Goal: Transaction & Acquisition: Purchase product/service

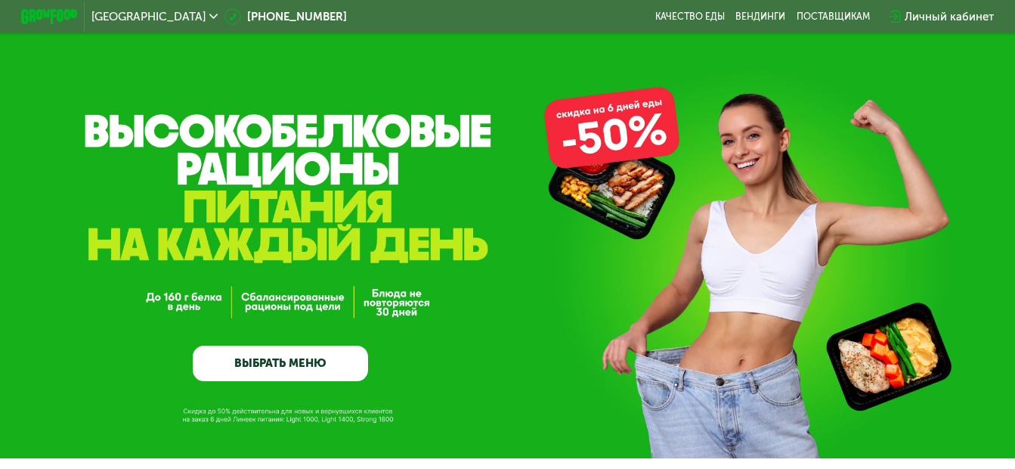
click at [325, 364] on link "ВЫБРАТЬ МЕНЮ" at bounding box center [280, 364] width 175 height 36
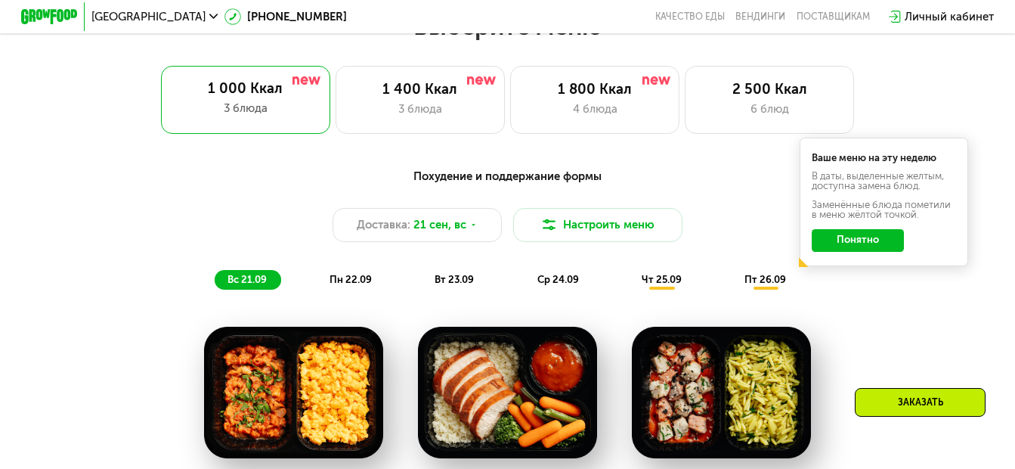
scroll to position [904, 0]
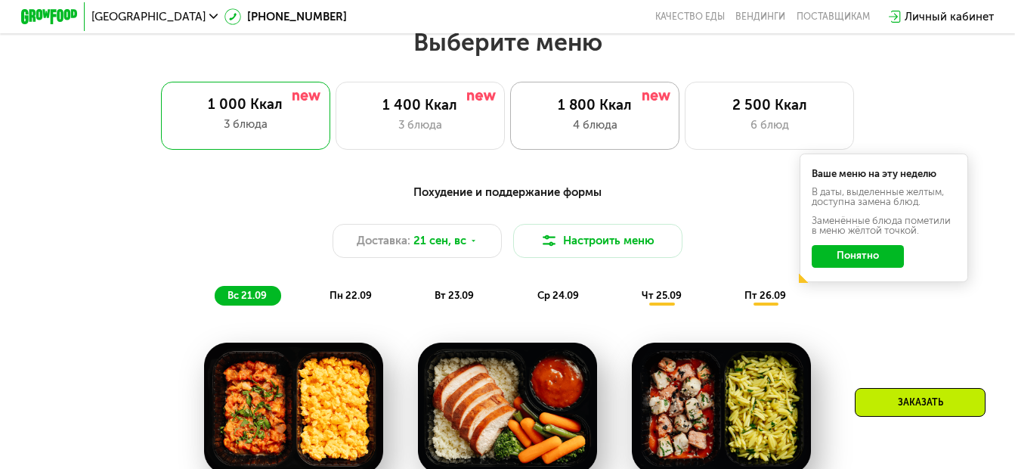
click at [591, 113] on div "1 800 Ккал" at bounding box center [596, 105] width 140 height 17
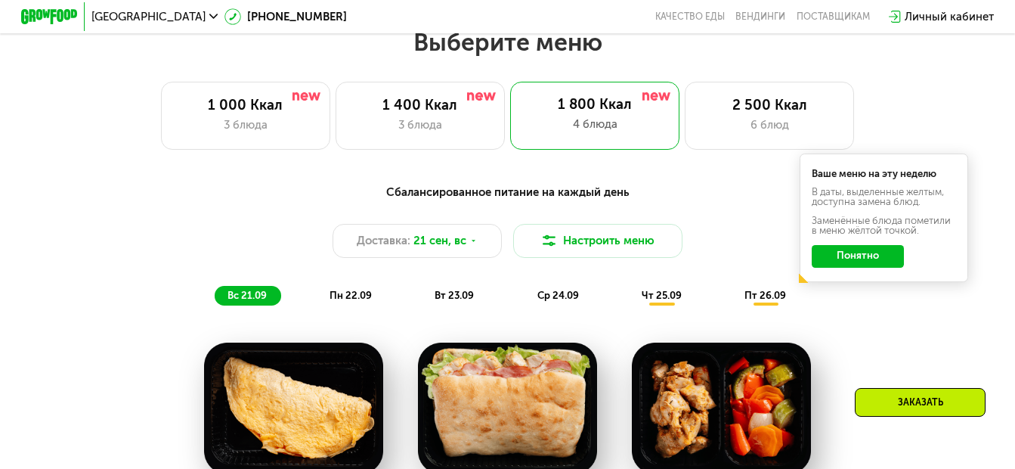
click at [882, 305] on div "Сбалансированное питание на каждый день Доставка: [DATE] Настроить меню вс 21.0…" at bounding box center [507, 245] width 835 height 122
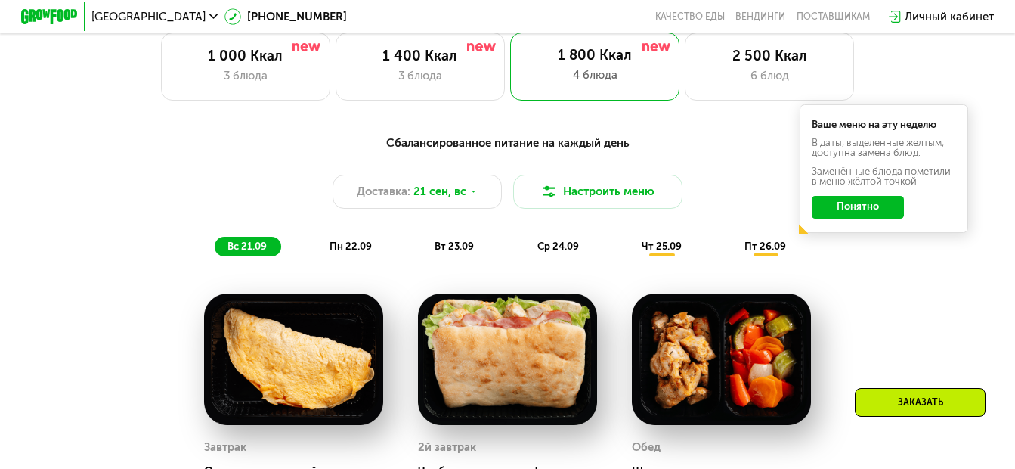
scroll to position [980, 0]
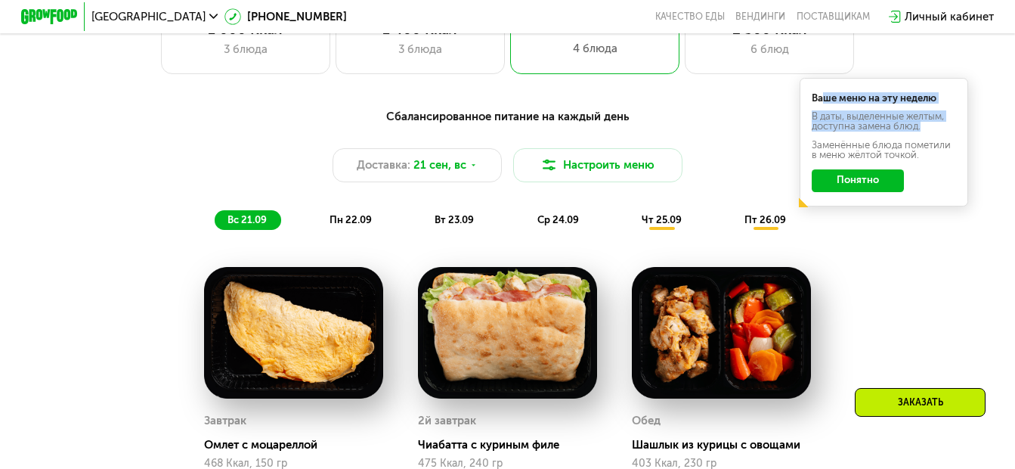
drag, startPoint x: 831, startPoint y: 102, endPoint x: 953, endPoint y: 133, distance: 125.6
click at [953, 133] on div "Ваше меню на эту неделю В даты, выделенные желтым, доступна замена блюд. Заменё…" at bounding box center [884, 142] width 169 height 129
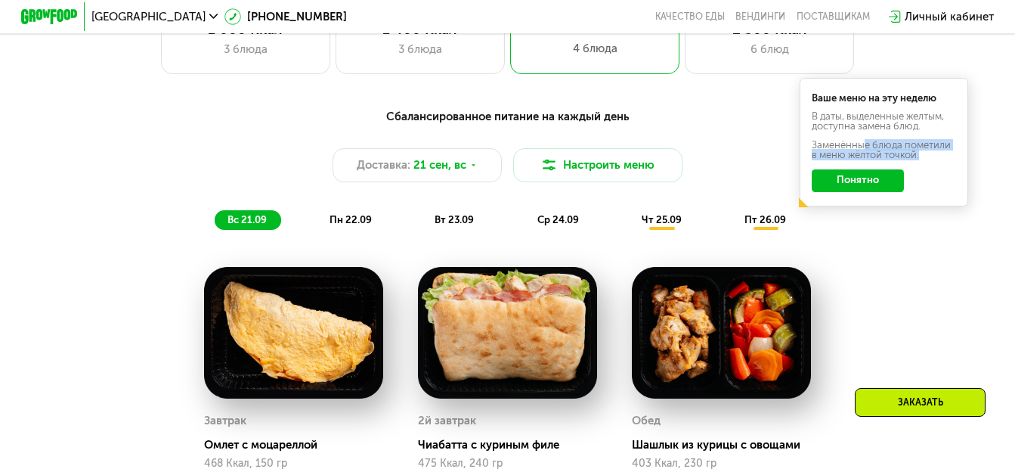
drag, startPoint x: 953, startPoint y: 133, endPoint x: 869, endPoint y: 155, distance: 86.7
click at [869, 155] on div "Заменённые блюда пометили в меню жёлтой точкой." at bounding box center [884, 150] width 144 height 20
drag, startPoint x: 869, startPoint y: 155, endPoint x: 937, endPoint y: 178, distance: 72.0
click at [958, 169] on div "Ваше меню на эту неделю В даты, выделенные желтым, доступна замена блюд. Заменё…" at bounding box center [884, 142] width 169 height 129
click at [885, 187] on button "Понятно" at bounding box center [857, 180] width 91 height 23
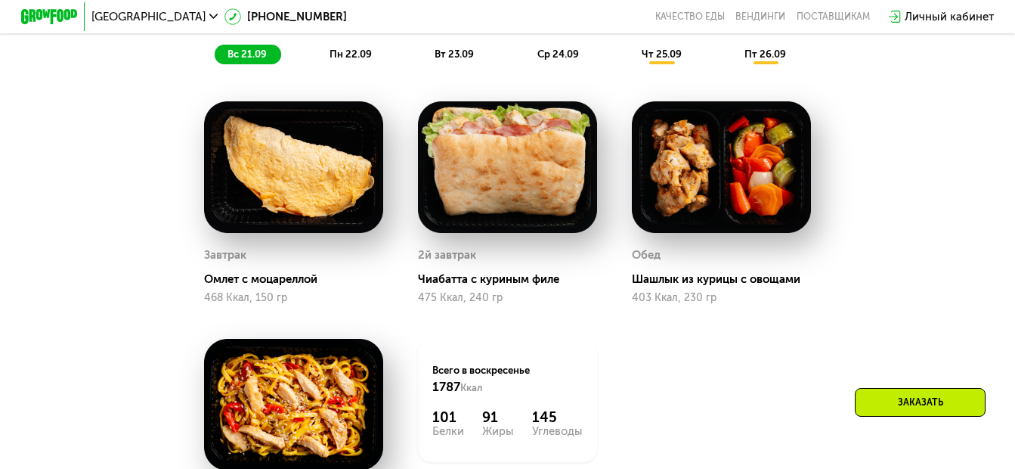
scroll to position [1358, 0]
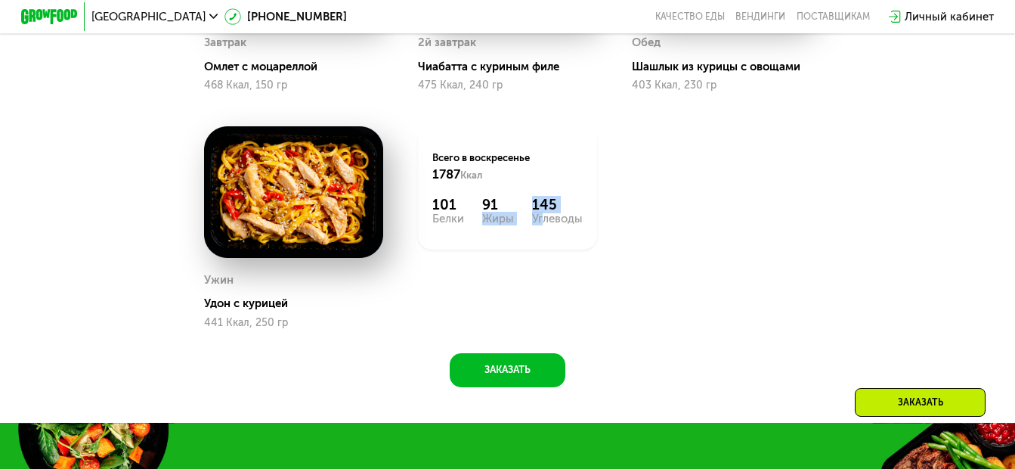
drag, startPoint x: 503, startPoint y: 221, endPoint x: 538, endPoint y: 278, distance: 66.9
click at [538, 278] on div "Всего в [DATE] 1787 Ккал 101 Белки 91 Жиры 145 Углеводы" at bounding box center [508, 227] width 214 height 237
drag, startPoint x: 538, startPoint y: 278, endPoint x: 516, endPoint y: 299, distance: 30.5
click at [538, 278] on div "Всего в [DATE] 1787 Ккал 101 Белки 91 Жиры 145 Углеводы" at bounding box center [508, 227] width 214 height 237
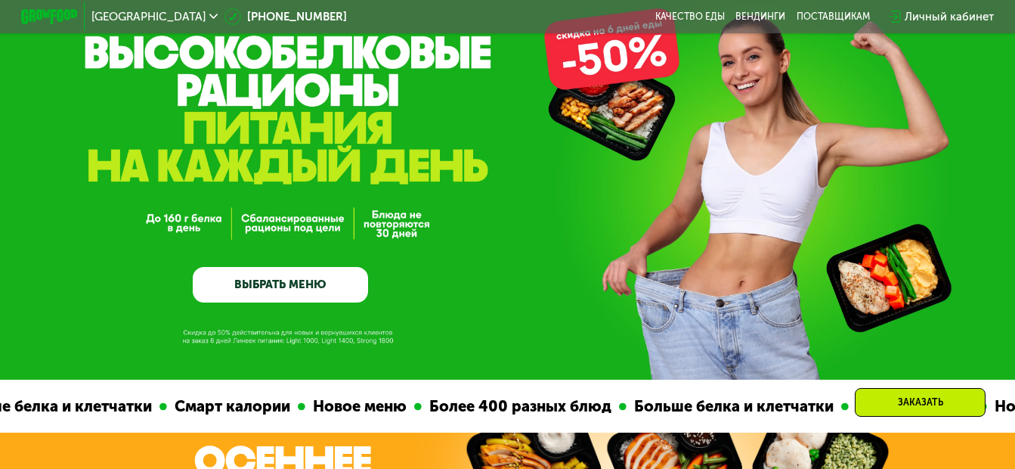
scroll to position [0, 0]
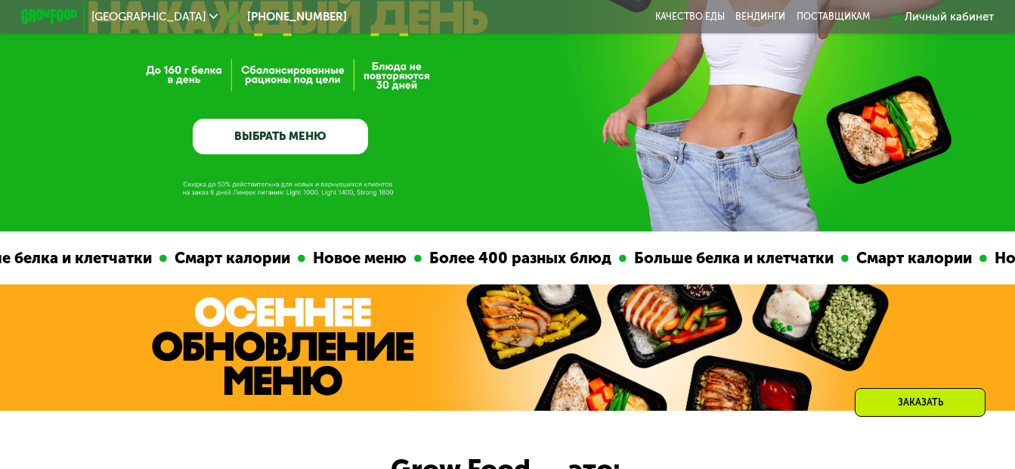
click at [306, 151] on link "ВЫБРАТЬ МЕНЮ" at bounding box center [280, 137] width 175 height 36
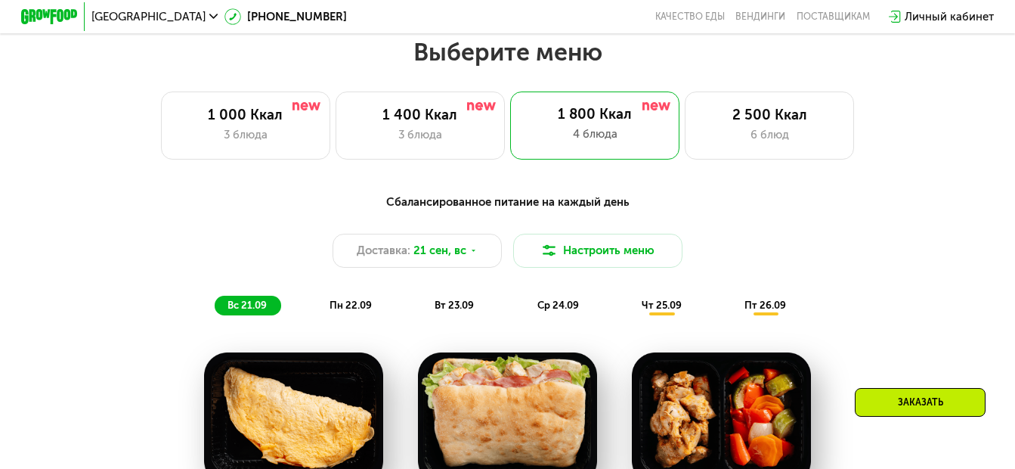
scroll to position [904, 0]
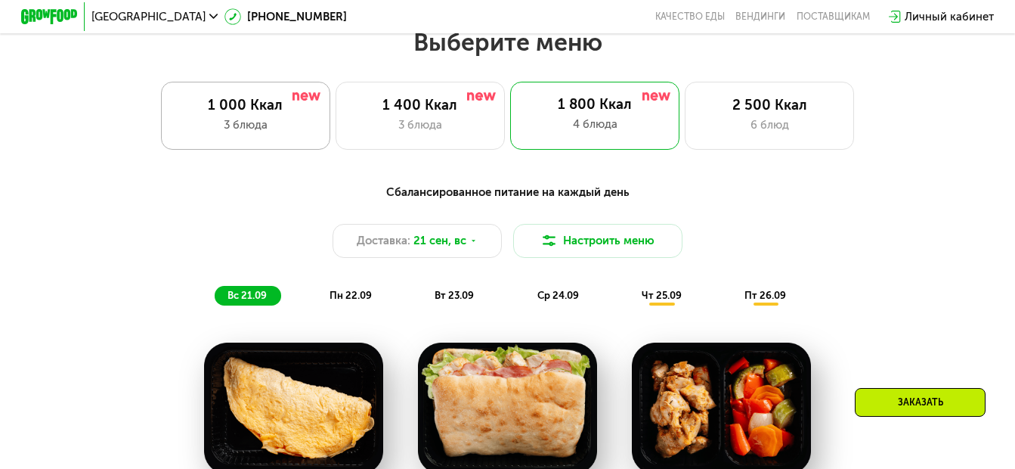
click at [235, 133] on div "3 блюда" at bounding box center [245, 124] width 140 height 17
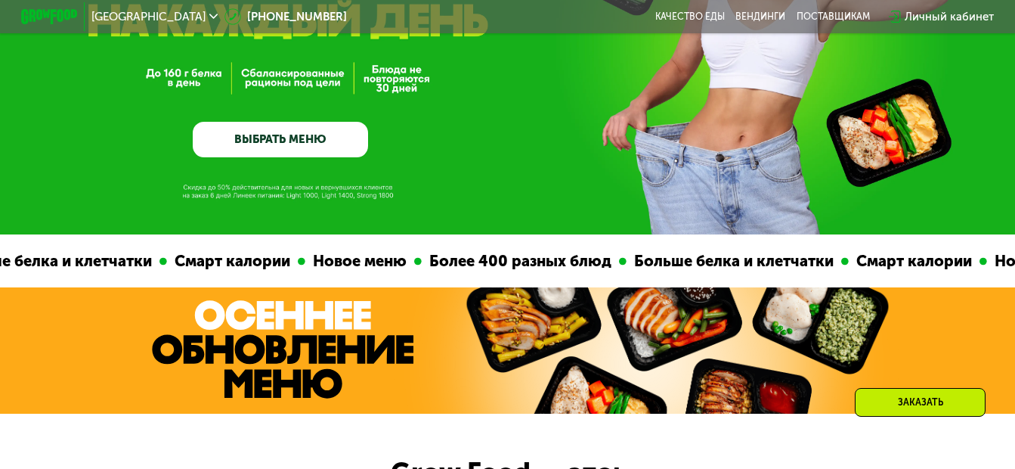
scroll to position [76, 0]
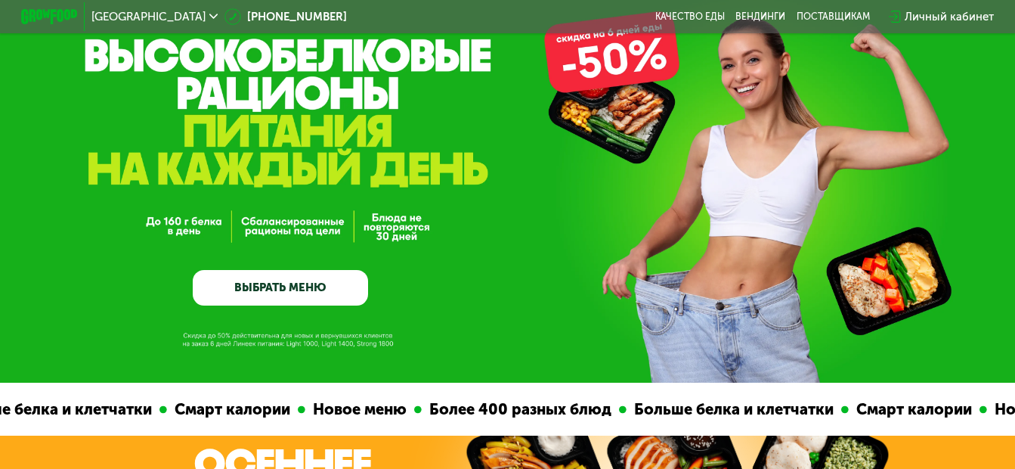
click at [281, 298] on link "ВЫБРАТЬ МЕНЮ" at bounding box center [280, 288] width 175 height 36
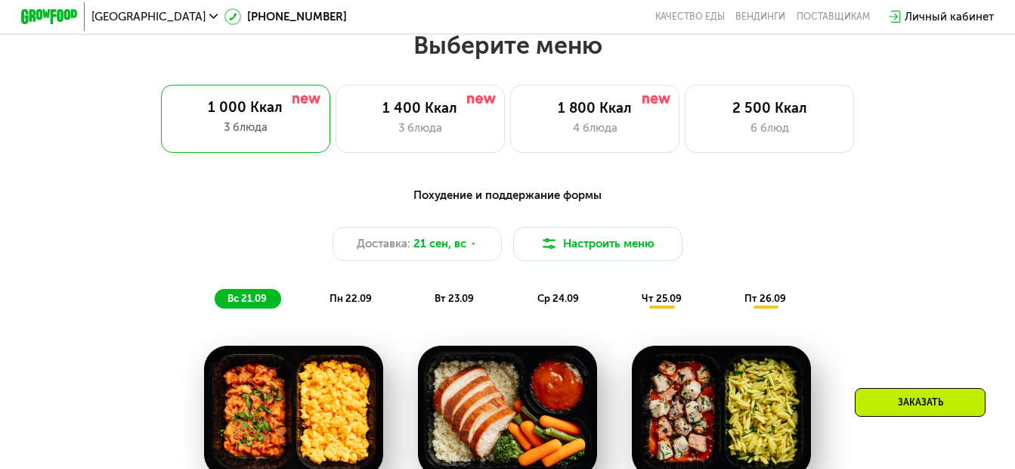
scroll to position [904, 0]
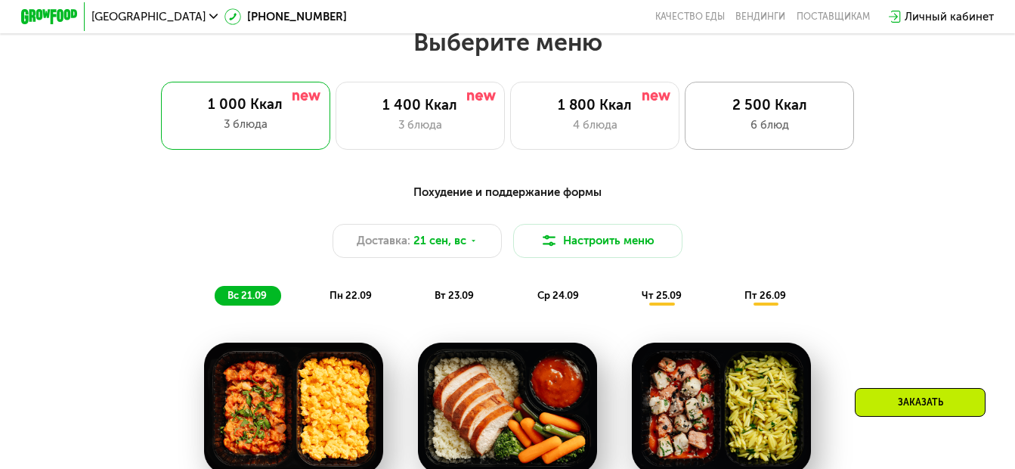
click at [758, 127] on div "6 блюд" at bounding box center [770, 124] width 140 height 17
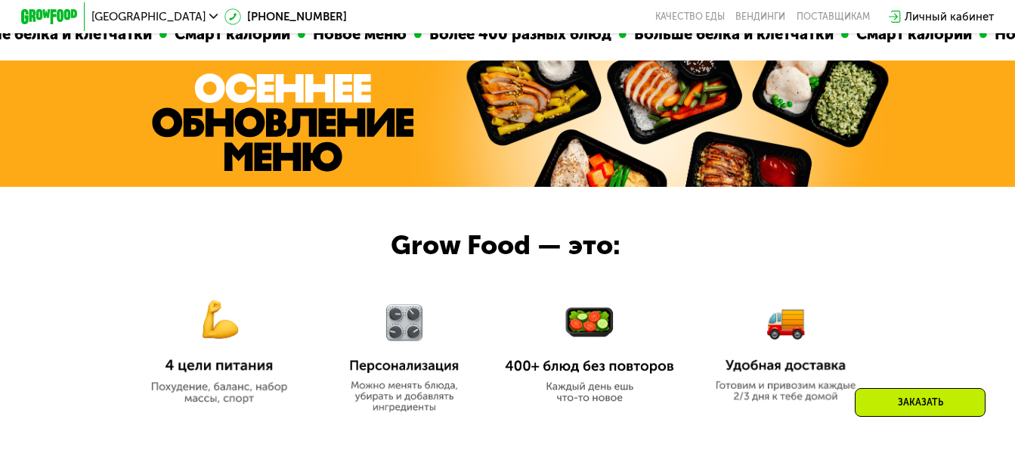
scroll to position [299, 0]
